Goal: Information Seeking & Learning: Learn about a topic

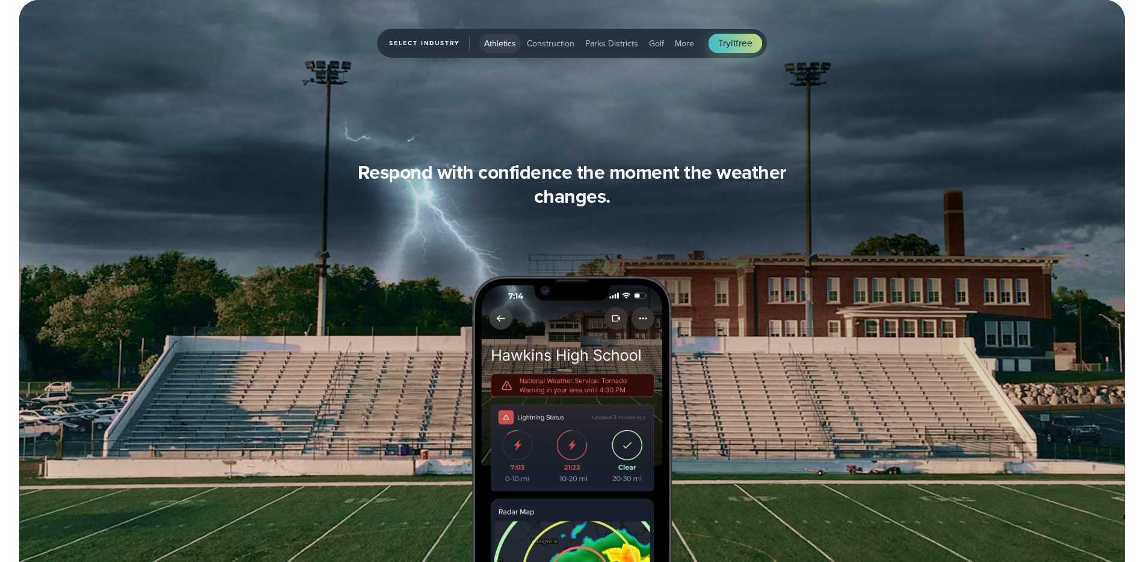
scroll to position [1156, 0]
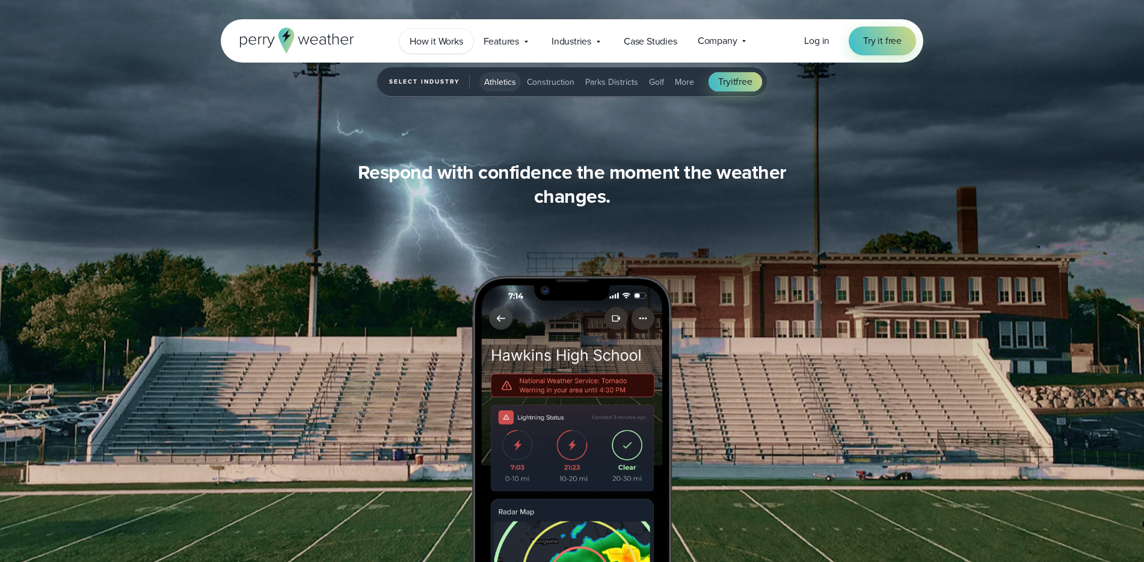
click at [441, 43] on span "How it Works" at bounding box center [437, 41] width 54 height 14
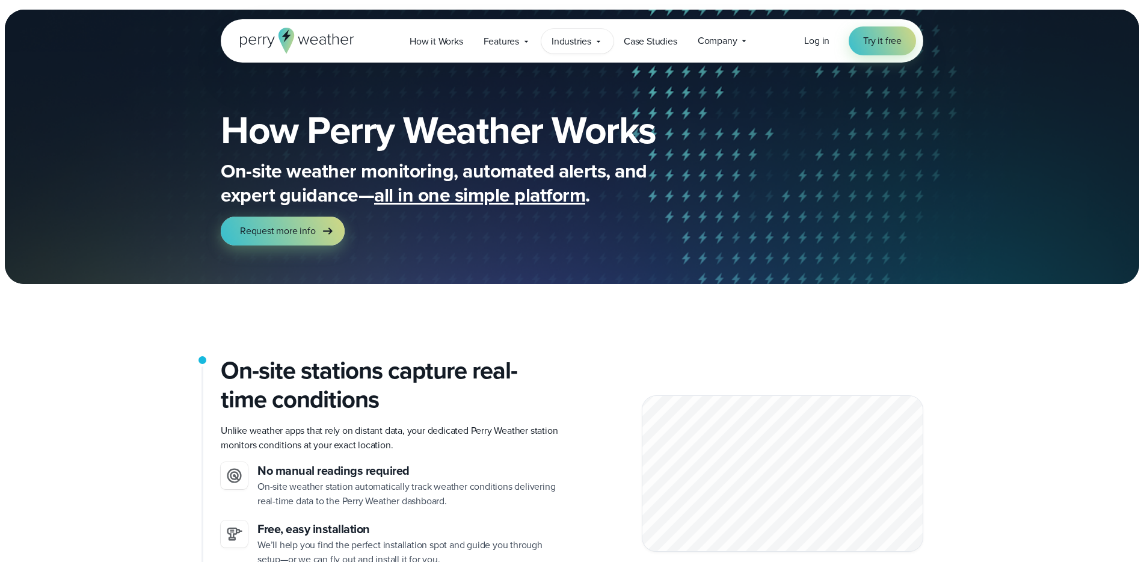
click at [576, 40] on span "Industries" at bounding box center [572, 41] width 40 height 14
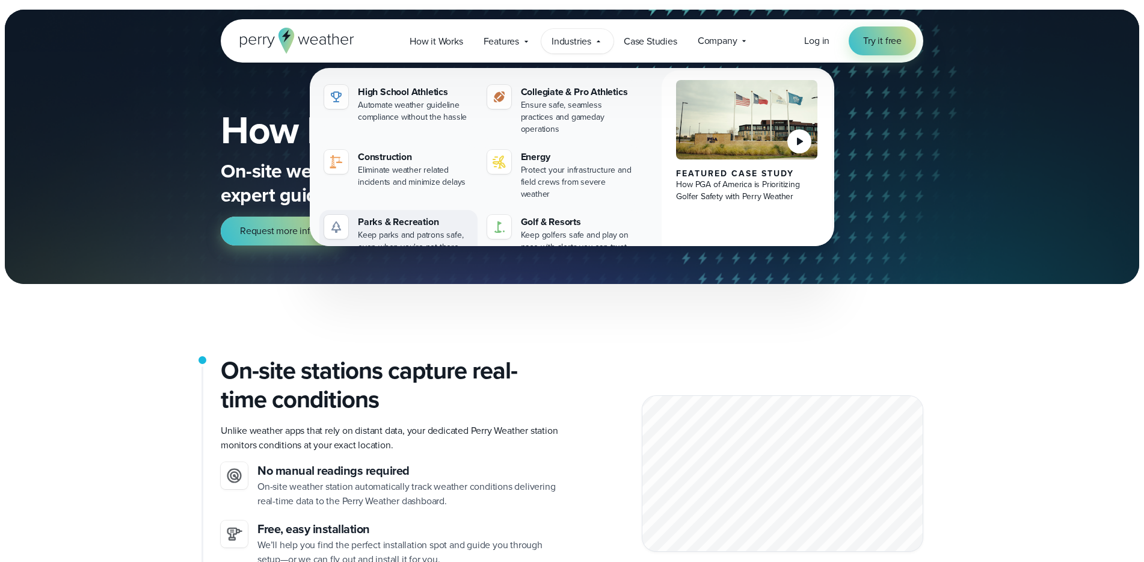
click at [399, 229] on div "Keep parks and patrons safe, even when you're not there" at bounding box center [415, 241] width 115 height 24
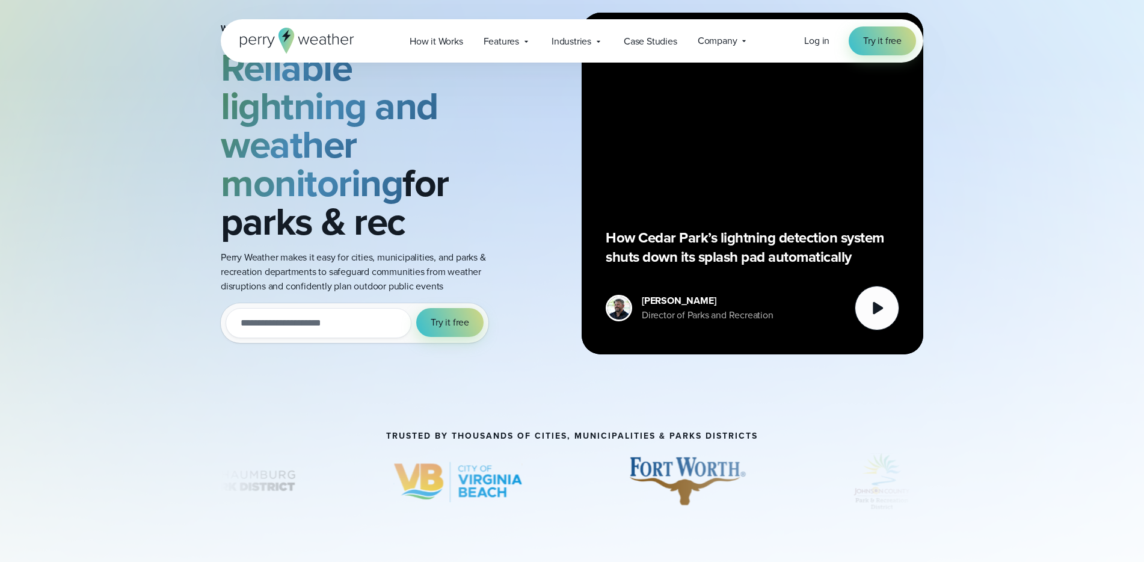
scroll to position [378, 0]
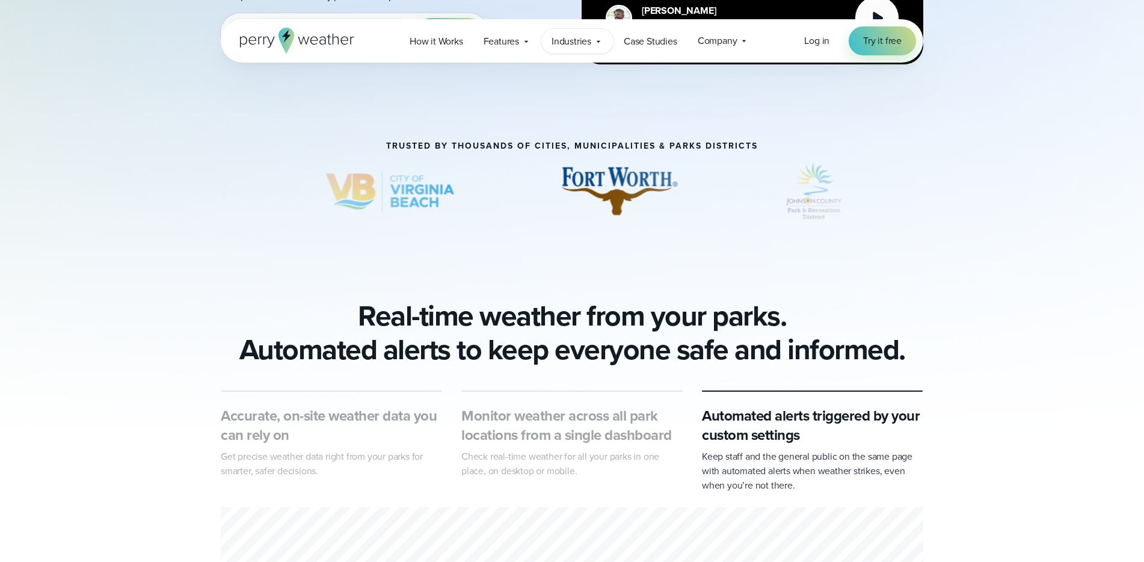
click at [588, 38] on span "Industries" at bounding box center [572, 41] width 40 height 14
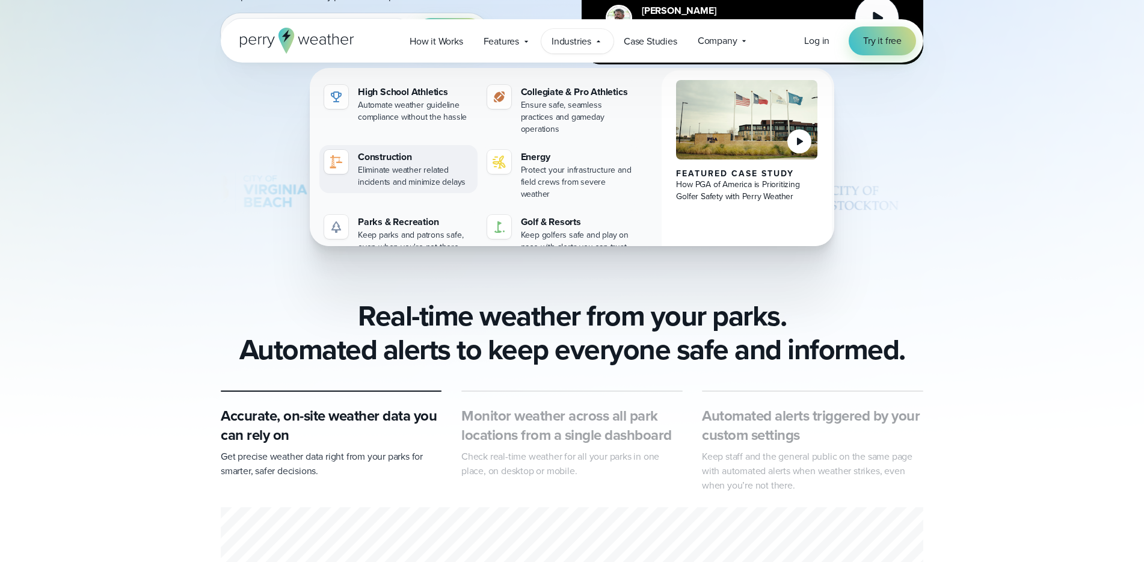
click at [408, 150] on div "Construction" at bounding box center [415, 157] width 115 height 14
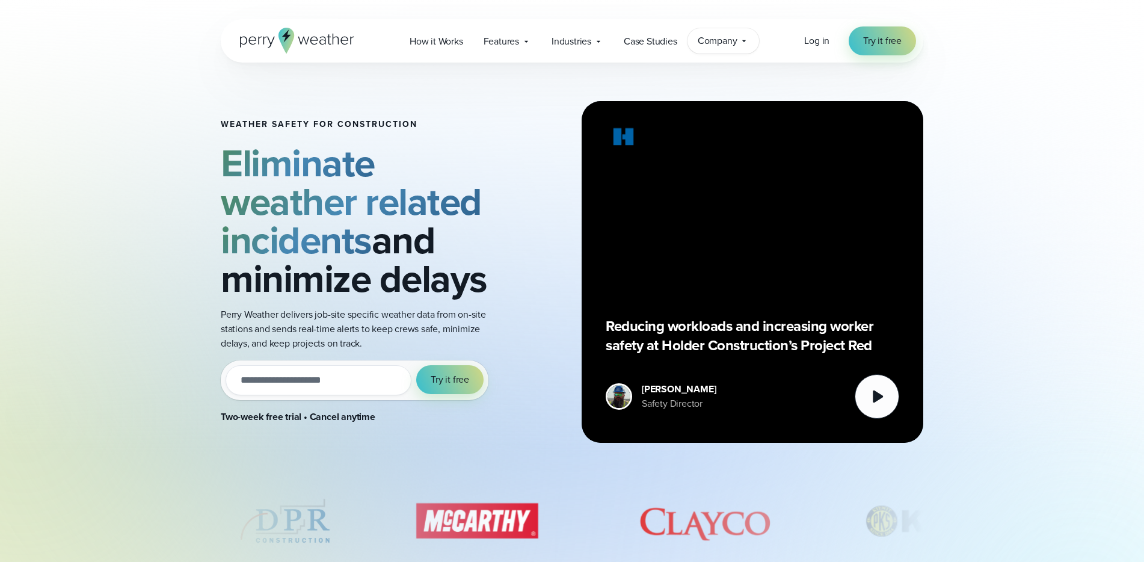
click at [719, 40] on span "Company" at bounding box center [718, 41] width 40 height 14
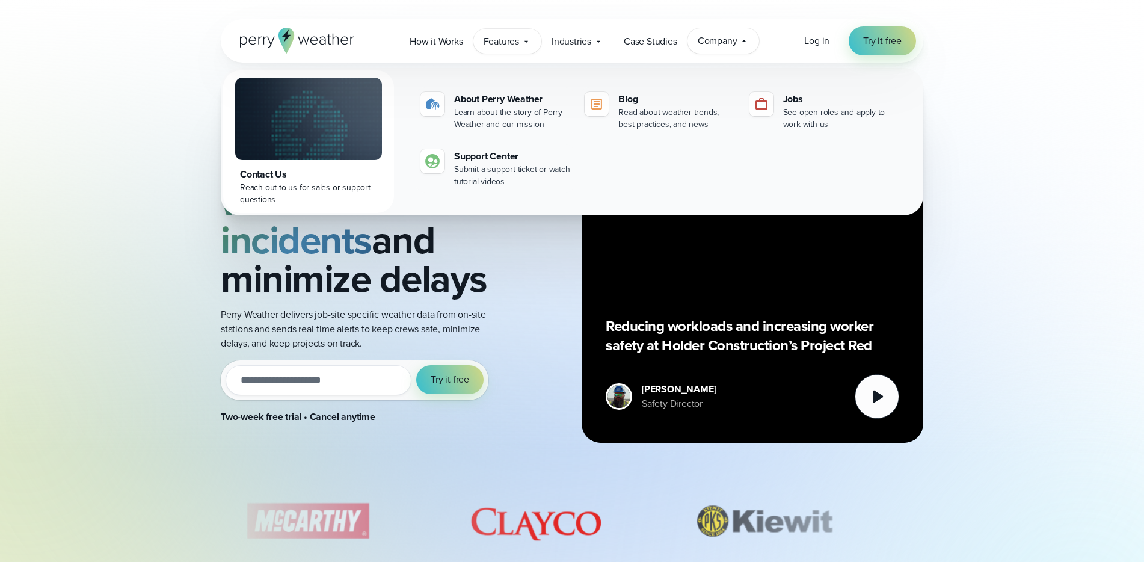
click at [526, 46] on div "Features Explore All Features Explore Perry Weather's on-site weather hardware …" at bounding box center [507, 41] width 68 height 25
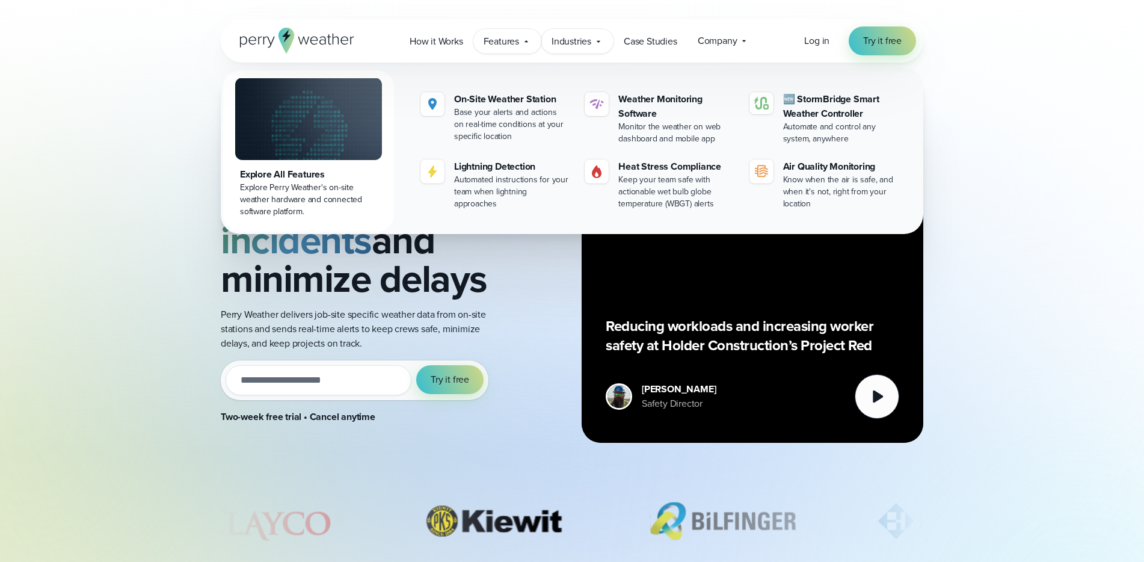
click at [585, 41] on span "Industries" at bounding box center [572, 41] width 40 height 14
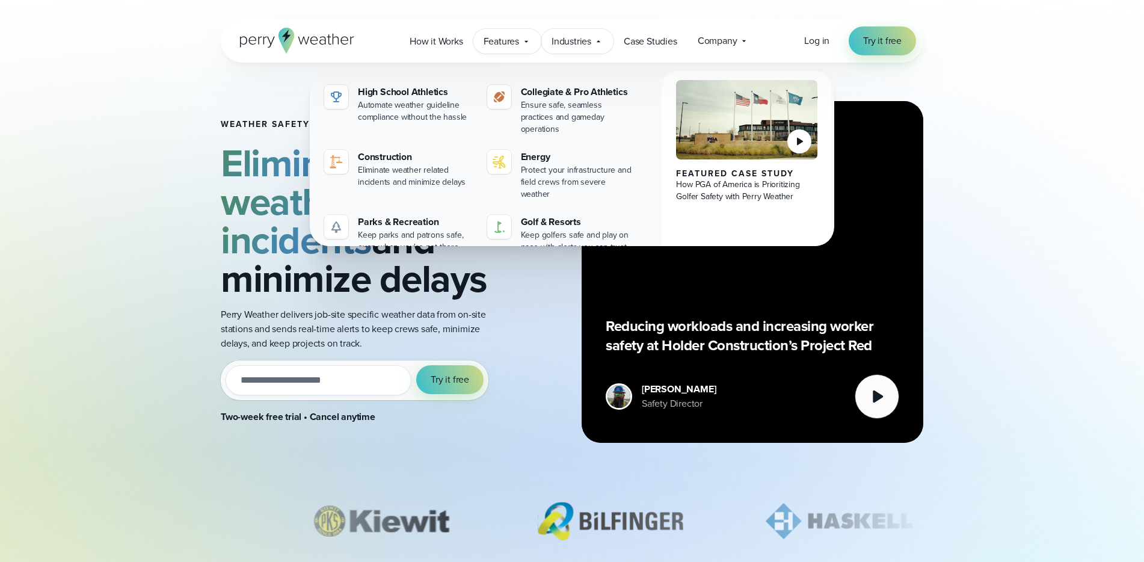
click at [521, 42] on div "Features Explore All Features Explore Perry Weather's on-site weather hardware …" at bounding box center [507, 41] width 68 height 25
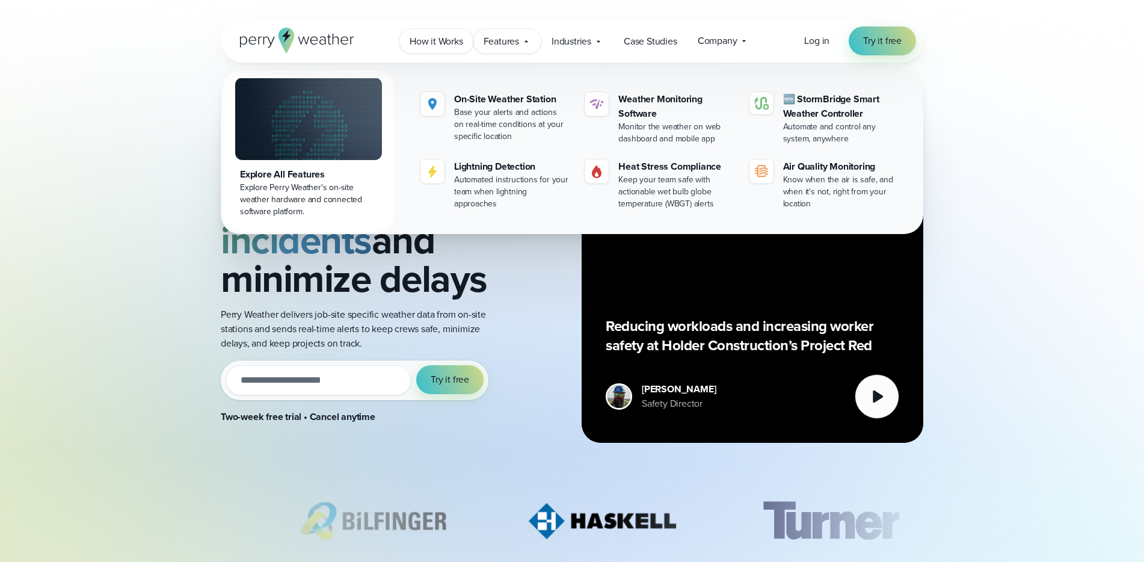
click at [425, 42] on span "How it Works" at bounding box center [437, 41] width 54 height 14
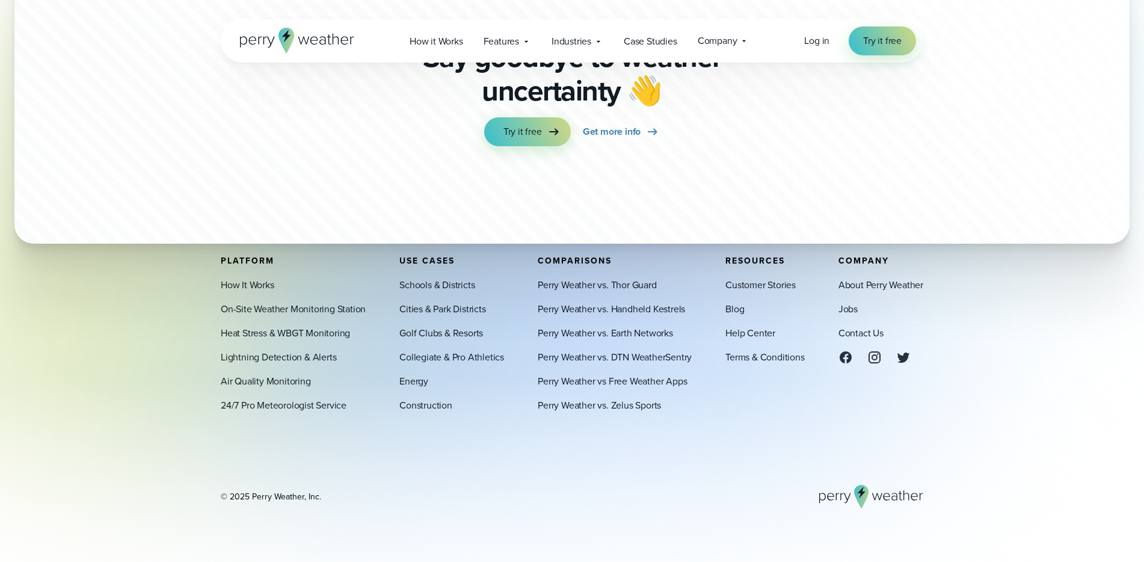
scroll to position [3316, 0]
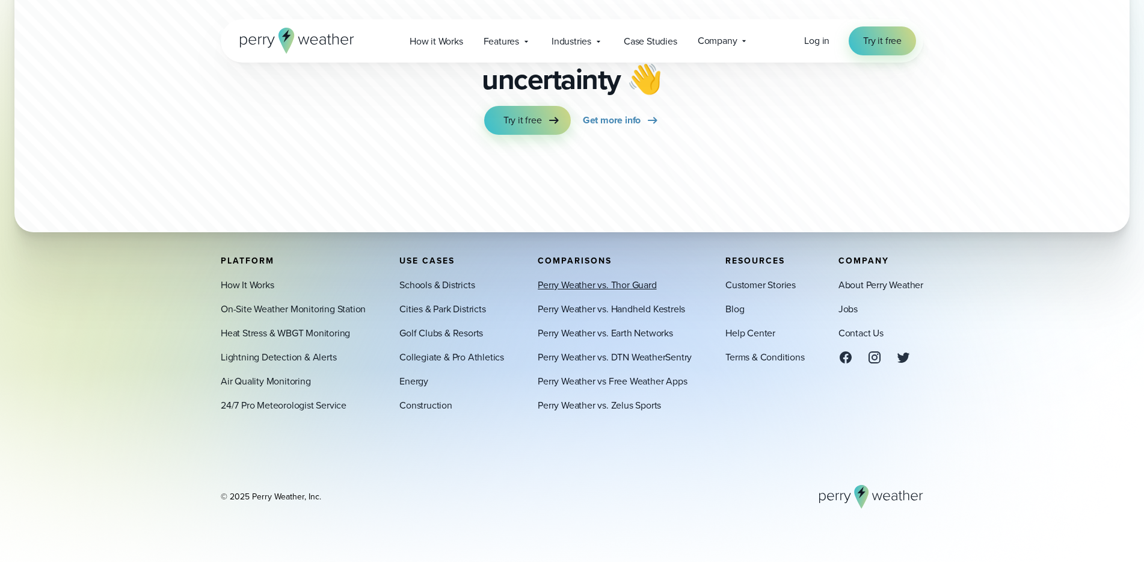
click at [595, 286] on link "Perry Weather vs. Thor Guard" at bounding box center [597, 285] width 119 height 14
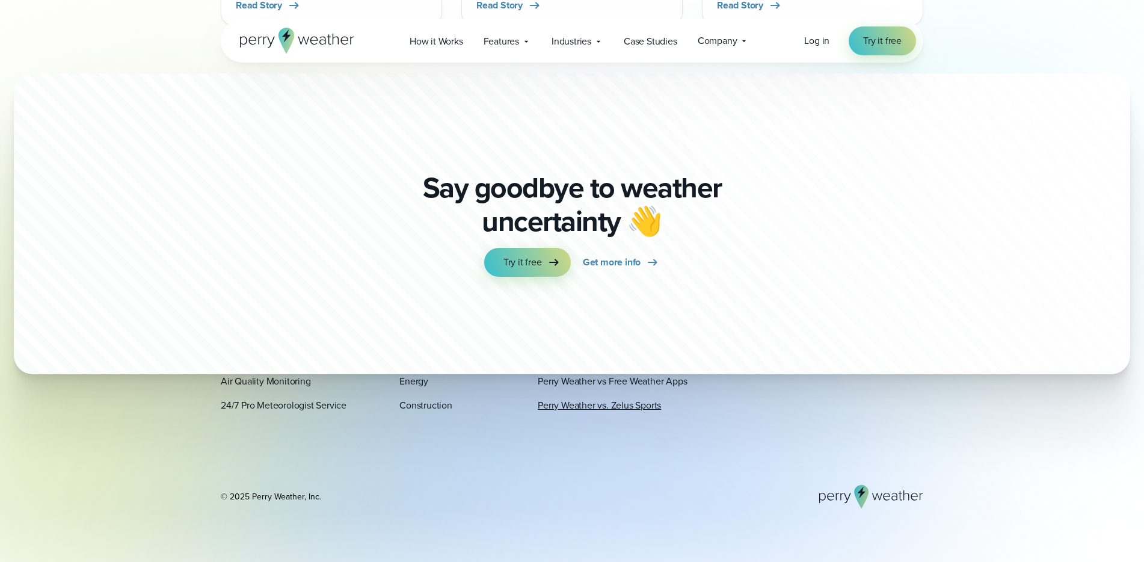
scroll to position [5021, 0]
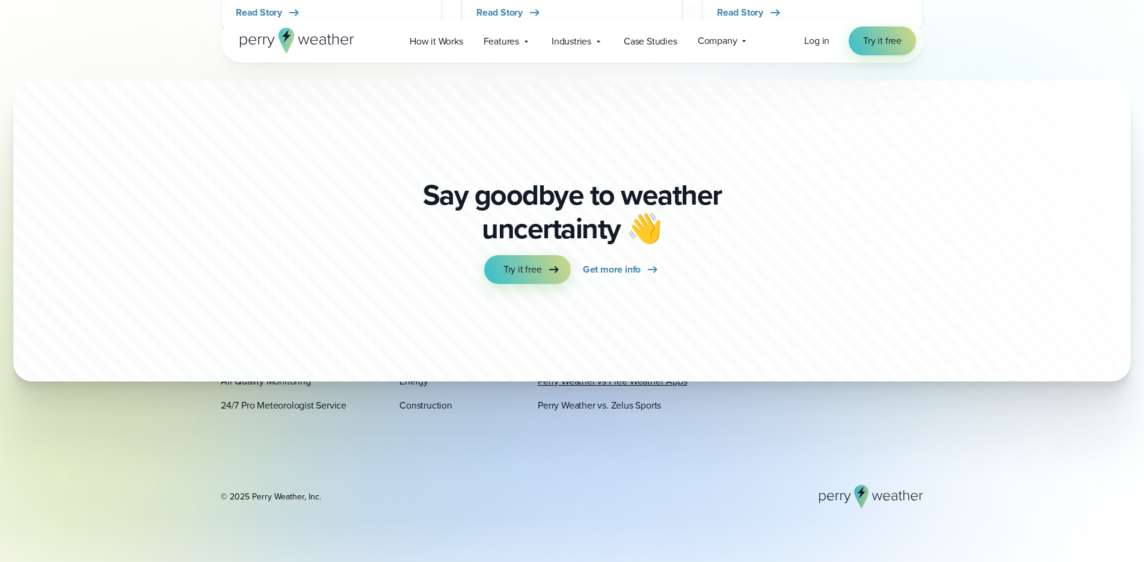
click at [609, 380] on link "Perry Weather vs Free Weather Apps" at bounding box center [612, 381] width 149 height 14
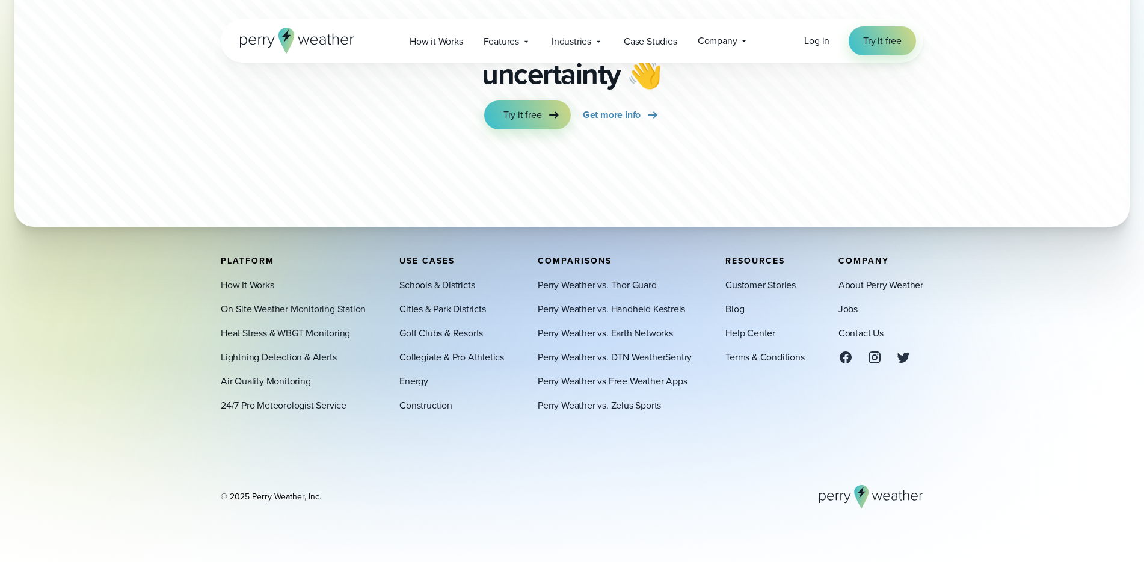
scroll to position [4595, 0]
